Goal: Consume media (video, audio)

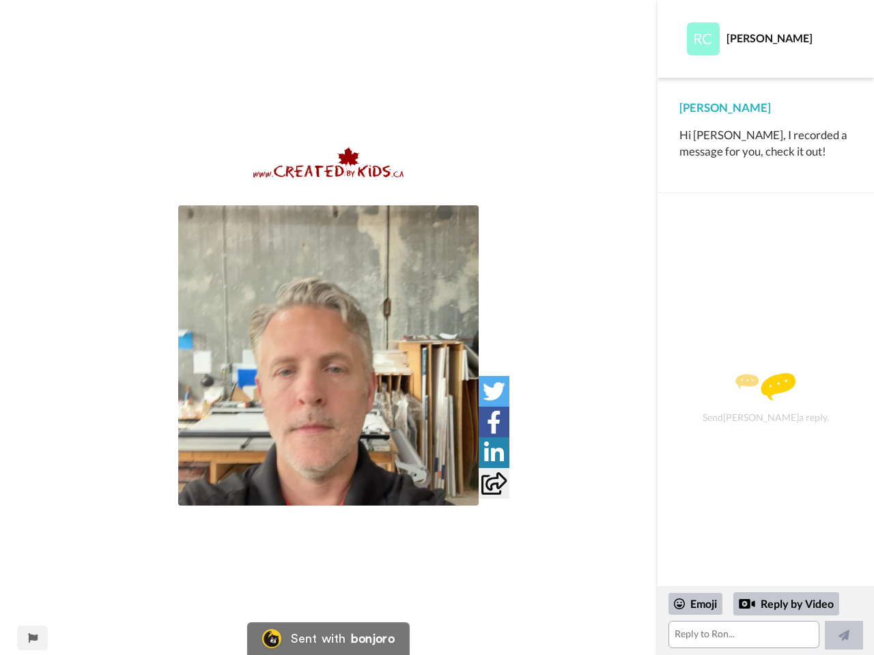
click at [328, 356] on img at bounding box center [328, 355] width 300 height 300
click at [494, 391] on icon at bounding box center [494, 391] width 23 height 23
click at [494, 422] on icon at bounding box center [494, 422] width 14 height 23
click at [494, 453] on icon at bounding box center [494, 453] width 20 height 23
click at [494, 483] on icon at bounding box center [493, 483] width 25 height 23
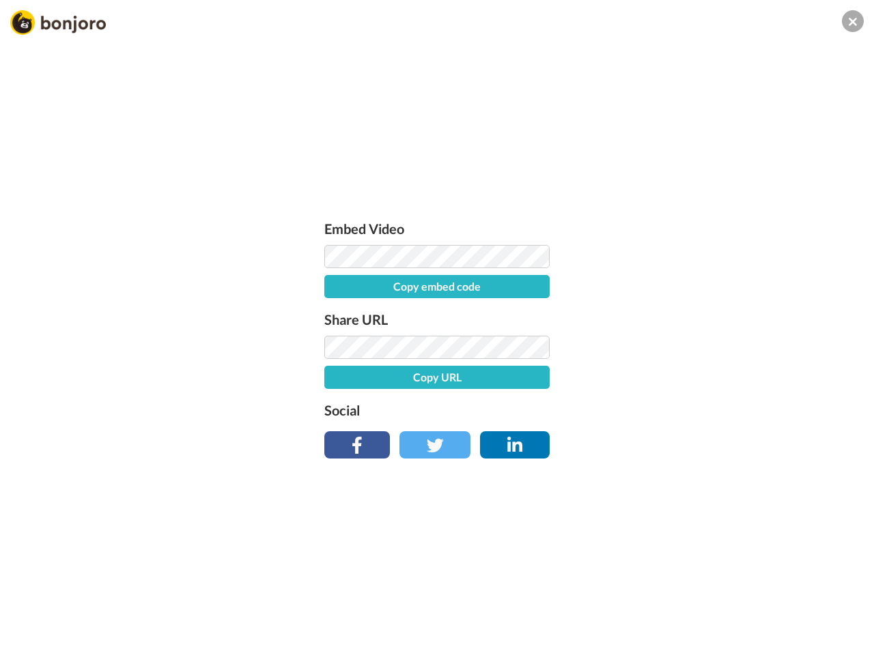
click at [32, 638] on div "Embed Video Copy embed code Share URL Copy URL Social" at bounding box center [437, 401] width 874 height 655
click at [765, 621] on div "Embed Video Copy embed code Share URL Copy URL Social" at bounding box center [437, 401] width 874 height 655
click at [696, 604] on div "Embed Video Copy embed code Share URL Copy URL Social" at bounding box center [437, 401] width 874 height 655
click at [786, 604] on div "Embed Video Copy embed code Share URL Copy URL Social" at bounding box center [437, 401] width 874 height 655
click at [844, 636] on div "Embed Video Copy embed code Share URL Copy URL Social" at bounding box center [437, 401] width 874 height 655
